Goal: Transaction & Acquisition: Purchase product/service

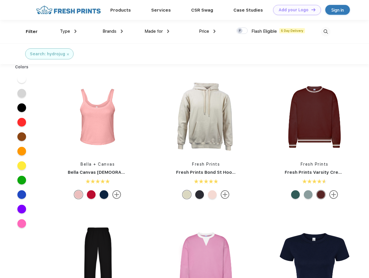
scroll to position [0, 0]
click at [295, 10] on link "Add your Logo Design Tool" at bounding box center [297, 10] width 48 height 10
click at [0, 0] on div "Design Tool" at bounding box center [0, 0] width 0 height 0
click at [311, 10] on link "Add your Logo Design Tool" at bounding box center [297, 10] width 48 height 10
click at [28, 32] on div "Filter" at bounding box center [32, 31] width 12 height 7
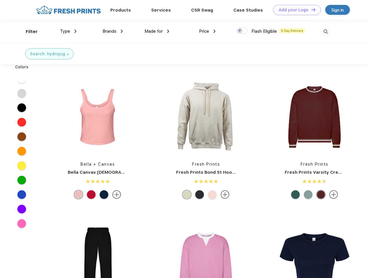
click at [68, 31] on span "Type" at bounding box center [65, 31] width 10 height 5
click at [113, 31] on span "Brands" at bounding box center [110, 31] width 14 height 5
click at [157, 31] on span "Made for" at bounding box center [154, 31] width 18 height 5
click at [208, 31] on span "Price" at bounding box center [204, 31] width 10 height 5
click at [242, 31] on div at bounding box center [242, 31] width 11 height 6
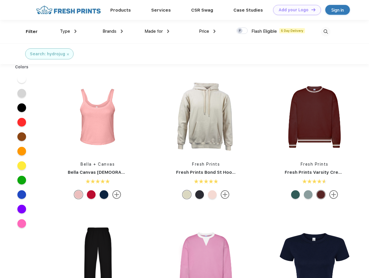
click at [240, 31] on input "checkbox" at bounding box center [239, 29] width 4 height 4
click at [326, 32] on img at bounding box center [326, 32] width 10 height 10
